Goal: Task Accomplishment & Management: Manage account settings

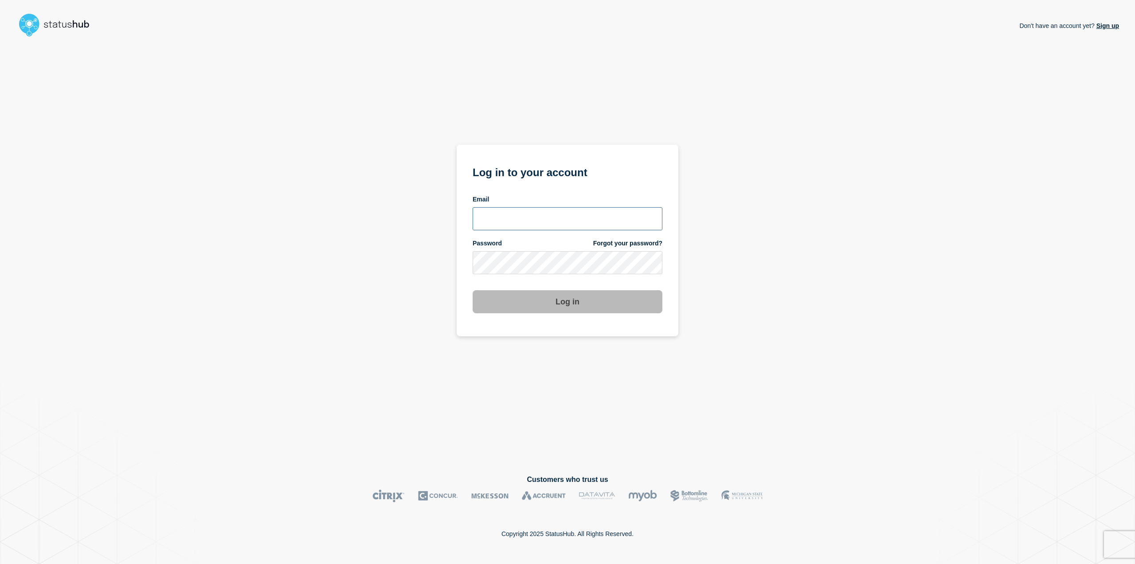
drag, startPoint x: 503, startPoint y: 211, endPoint x: 508, endPoint y: 208, distance: 6.2
click at [503, 211] on input "email input" at bounding box center [568, 218] width 190 height 23
click at [547, 223] on input "[PERSON_NAME][EMAIL_ADDRESS][PERSON_NAME][DOMAIN_NAME]" at bounding box center [568, 218] width 190 height 23
type input "[PERSON_NAME][EMAIL_ADDRESS][PERSON_NAME][DOMAIN_NAME]"
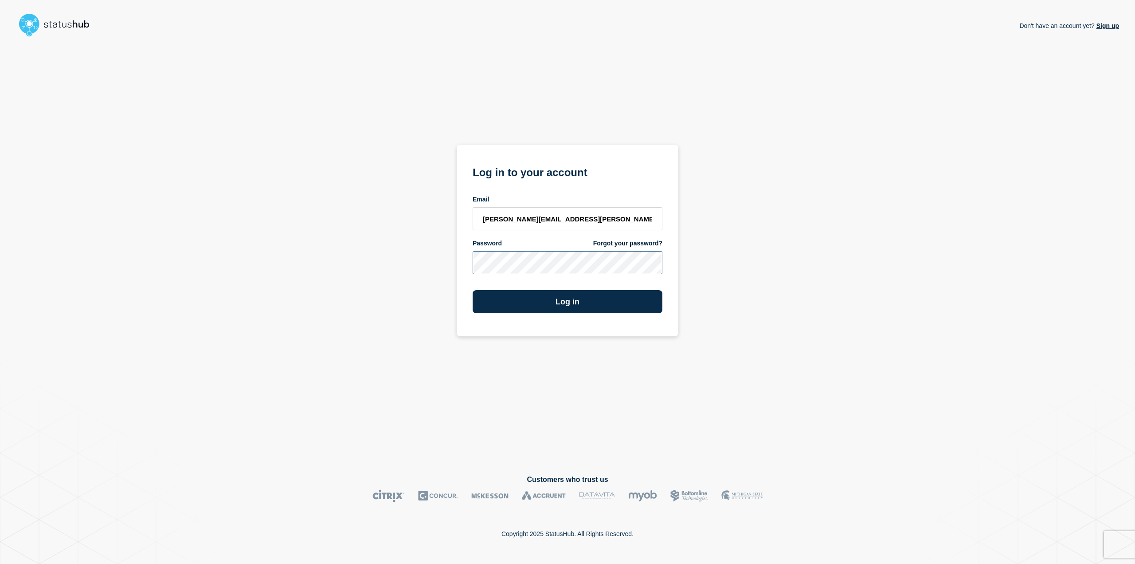
click at [473, 290] on button "Log in" at bounding box center [568, 301] width 190 height 23
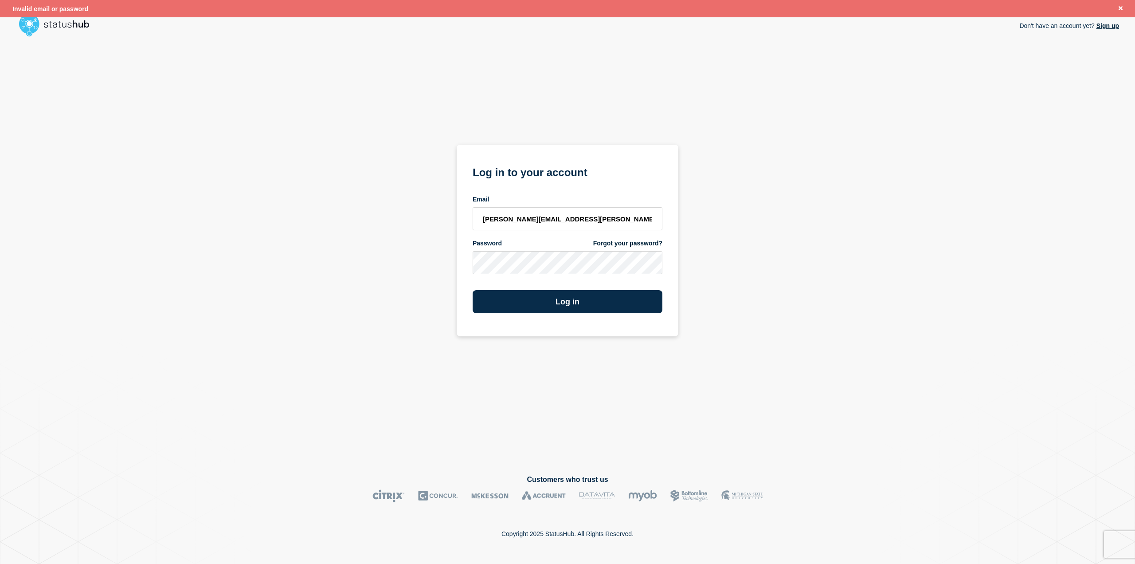
click at [701, 359] on div "Don't have an account yet? Sign up Log in to your account Email henning.lenhard…" at bounding box center [567, 250] width 1103 height 420
click at [473, 290] on button "Log in" at bounding box center [568, 301] width 190 height 23
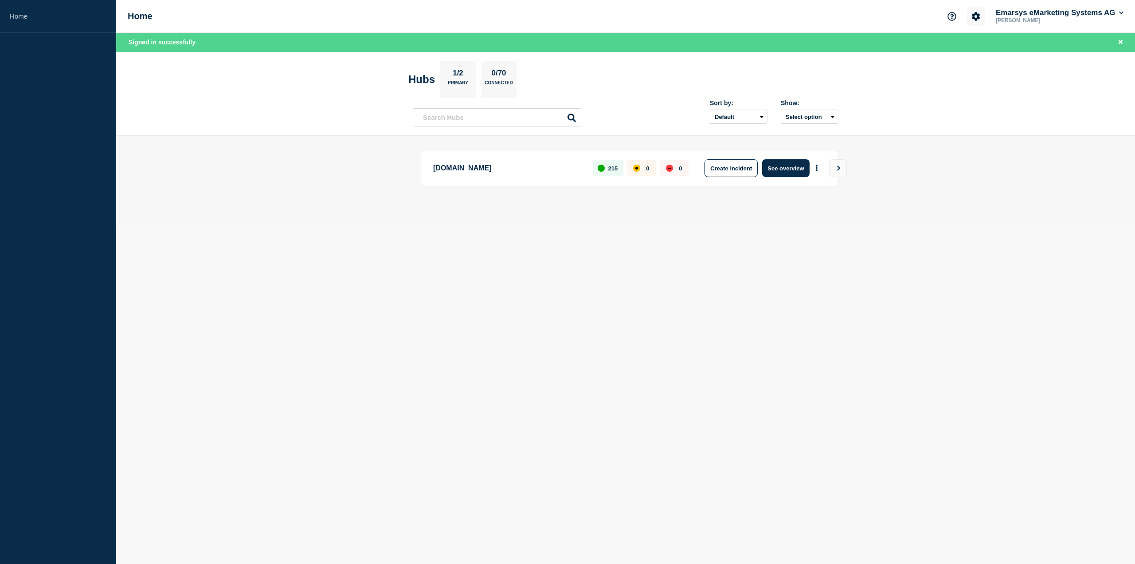
click at [977, 13] on icon "Account settings" at bounding box center [975, 16] width 9 height 9
click at [1047, 20] on p "[PERSON_NAME]" at bounding box center [1040, 20] width 92 height 6
click at [1044, 9] on button "Emarsys eMarketing Systems AG" at bounding box center [1059, 12] width 131 height 9
click at [1029, 95] on link "Security" at bounding box center [1021, 96] width 24 height 8
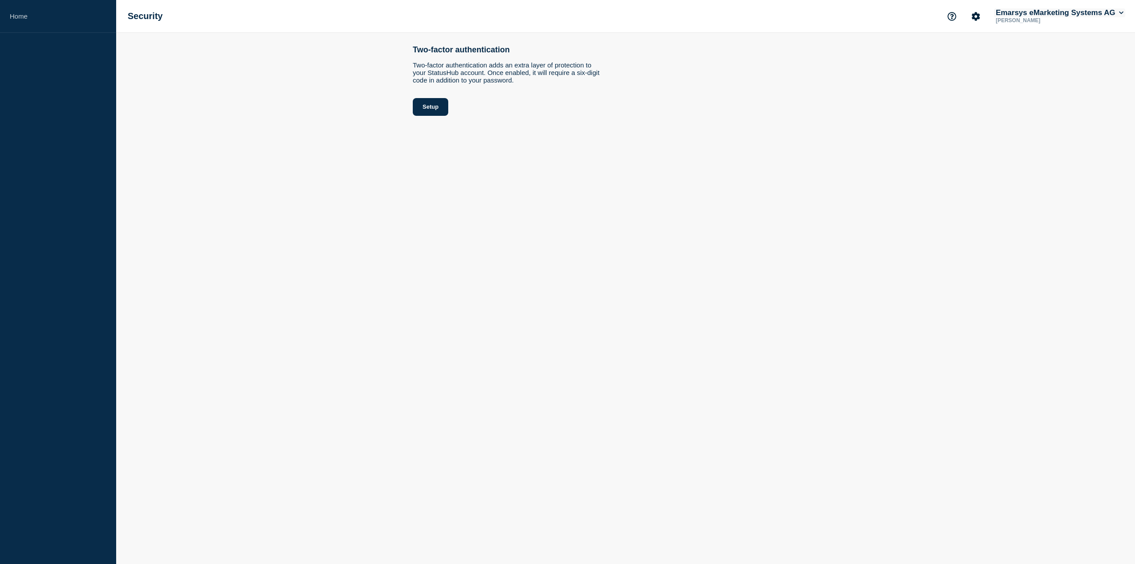
click at [1020, 16] on button "Emarsys eMarketing Systems AG" at bounding box center [1059, 12] width 131 height 9
click at [1022, 84] on link "User settings" at bounding box center [1028, 85] width 39 height 8
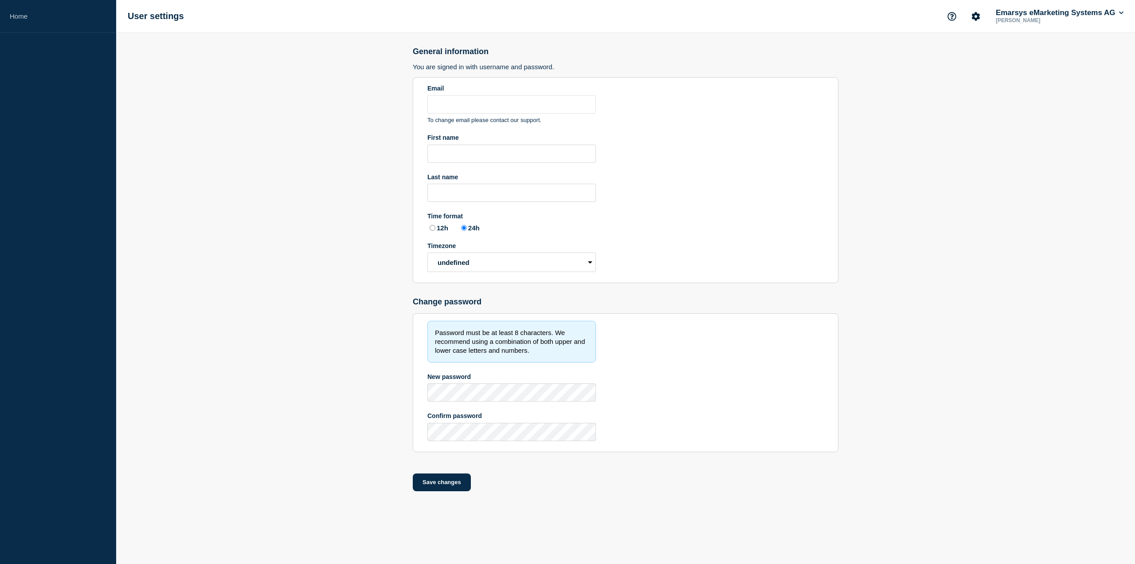
type input "[PERSON_NAME][EMAIL_ADDRESS][PERSON_NAME][DOMAIN_NAME]"
type input "[PERSON_NAME]"
radio input "true"
select select "hub"
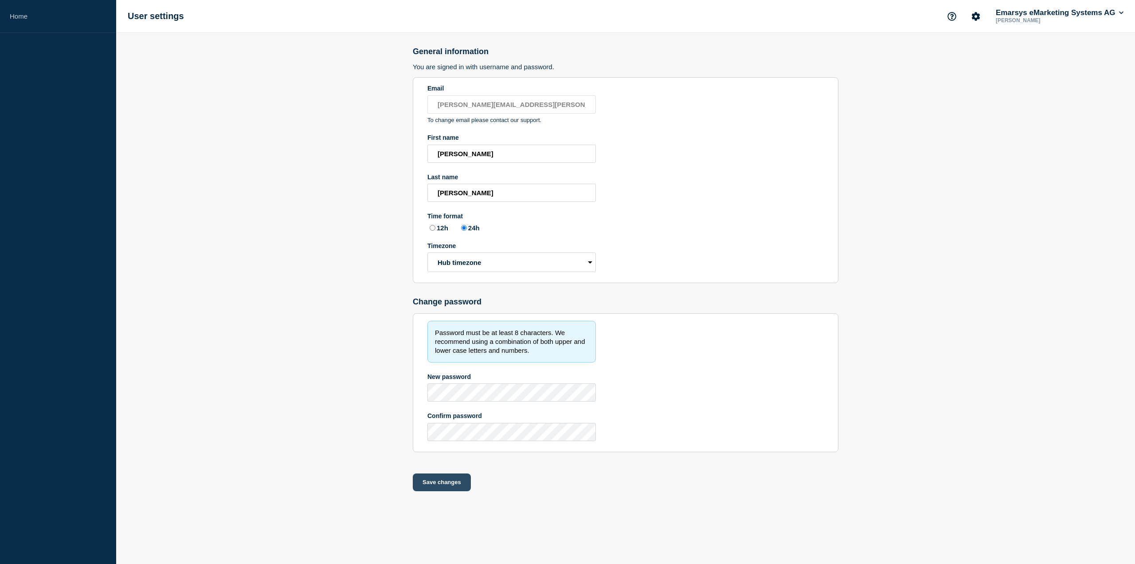
click at [436, 478] on button "Save changes" at bounding box center [442, 482] width 58 height 18
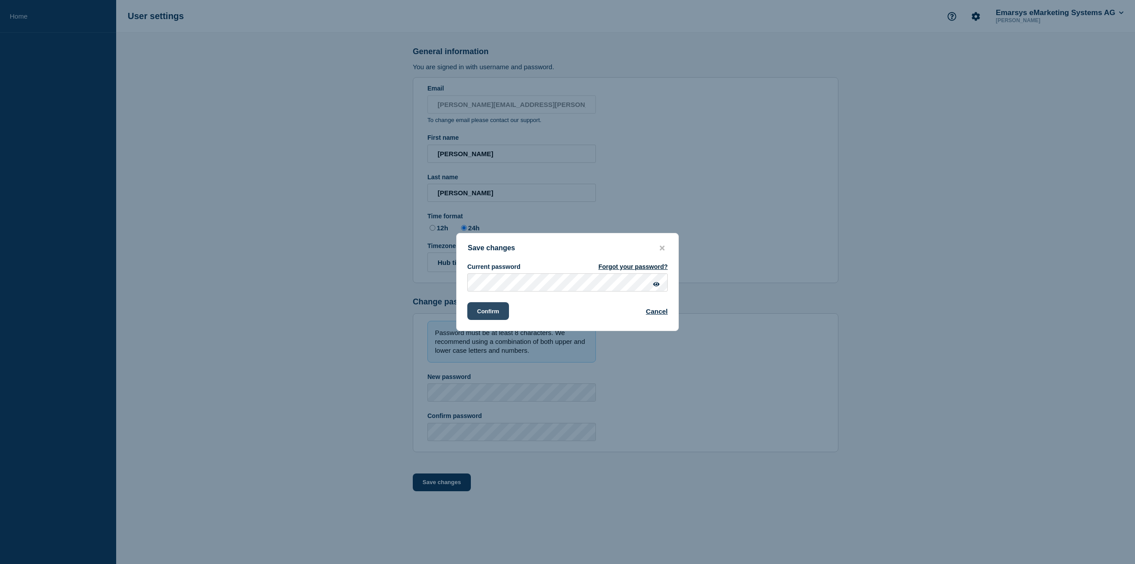
click at [501, 309] on button "Confirm" at bounding box center [488, 311] width 42 height 18
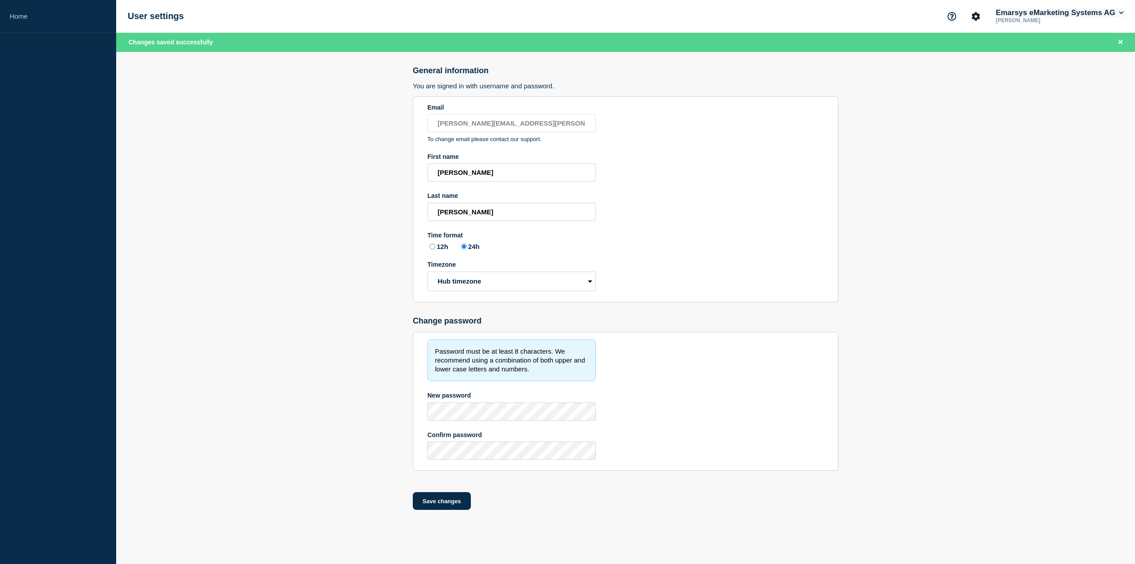
click at [1120, 13] on icon at bounding box center [1121, 13] width 4 height 3
click at [1024, 119] on button "Log out" at bounding box center [1020, 118] width 22 height 8
